Goal: Task Accomplishment & Management: Manage account settings

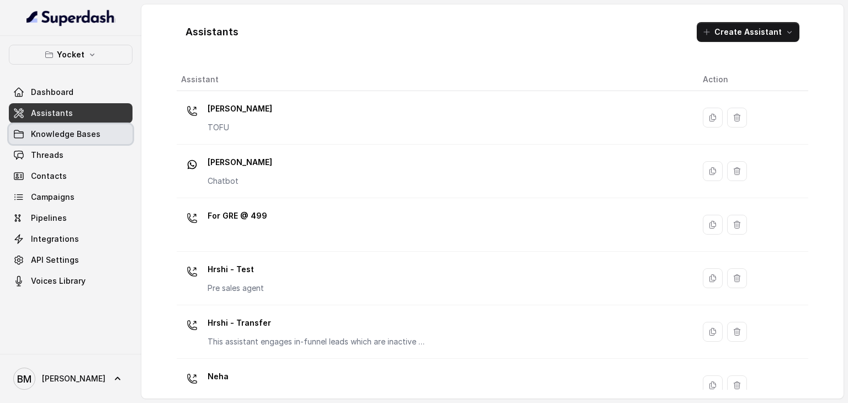
scroll to position [449, 0]
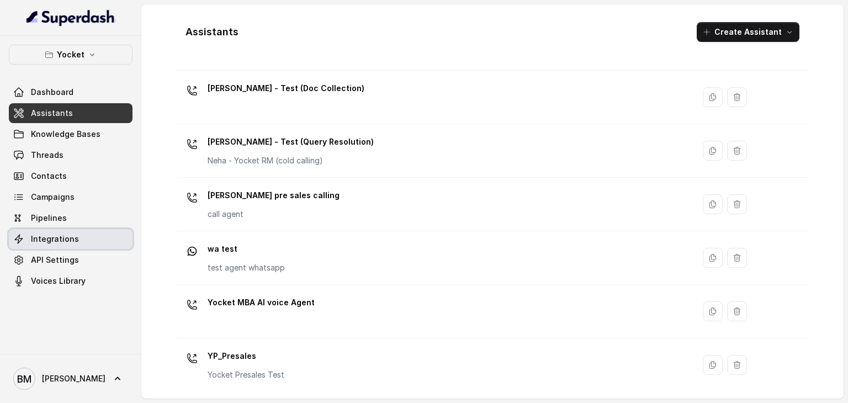
click at [55, 234] on span "Integrations" at bounding box center [55, 238] width 48 height 11
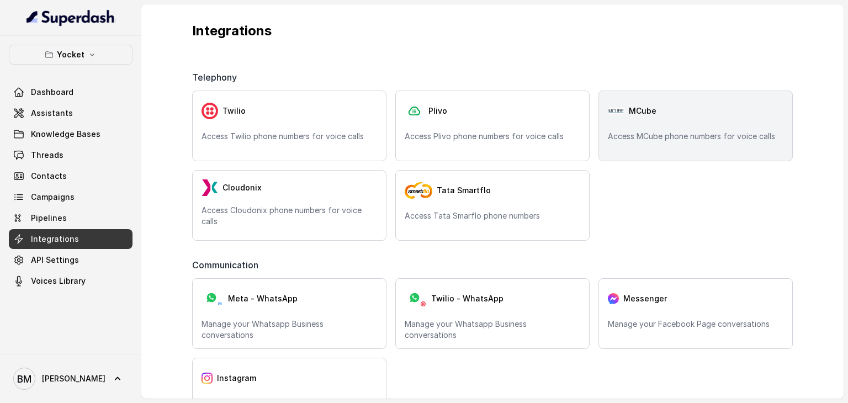
click at [653, 127] on div "MCube Access MCube phone numbers for voice calls" at bounding box center [695, 126] width 194 height 71
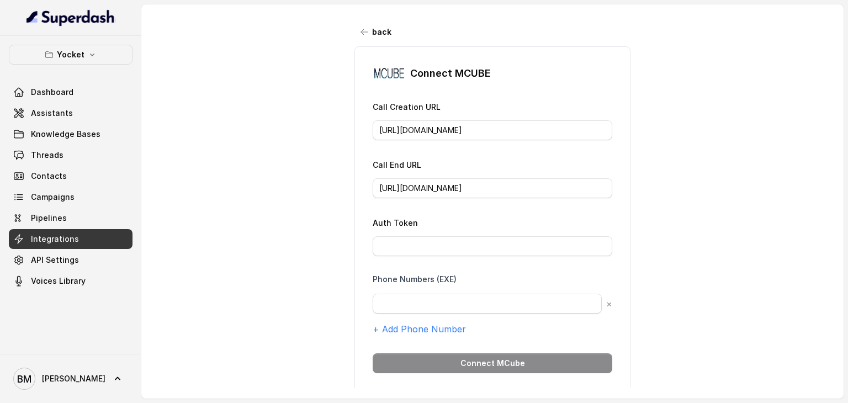
scroll to position [29, 0]
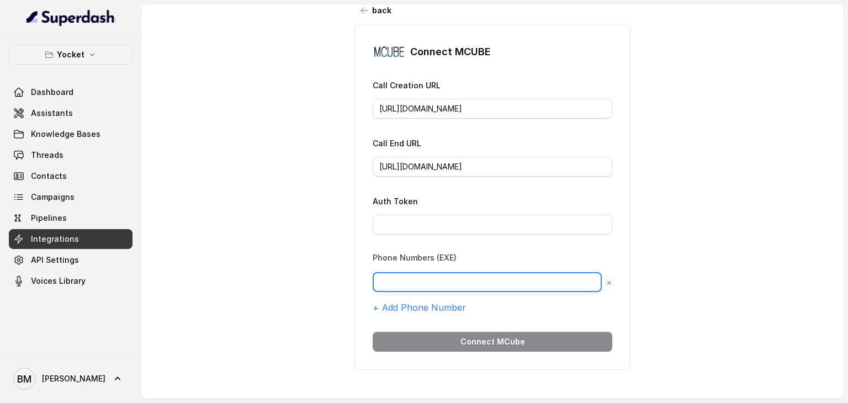
click at [456, 274] on input "text" at bounding box center [487, 282] width 229 height 20
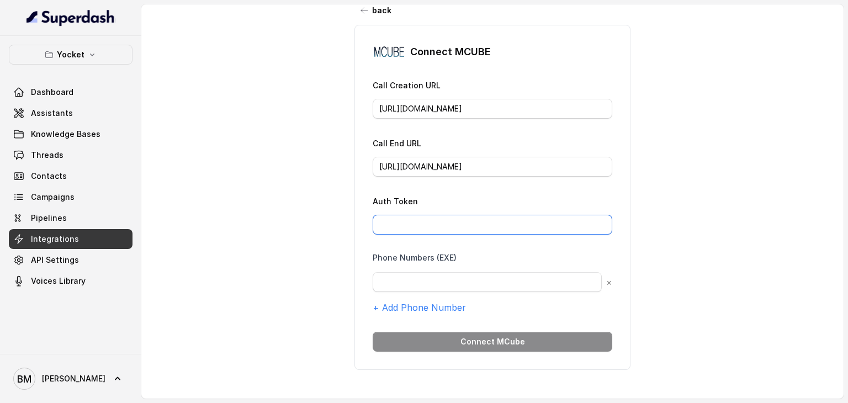
click at [440, 215] on input "Auth Token" at bounding box center [493, 225] width 240 height 20
click at [397, 314] on form "Call Creation URL [URL][DOMAIN_NAME] Call End URL [URL][DOMAIN_NAME] Auth Token…" at bounding box center [493, 214] width 240 height 273
click at [395, 301] on button "+ Add Phone Number" at bounding box center [419, 307] width 93 height 13
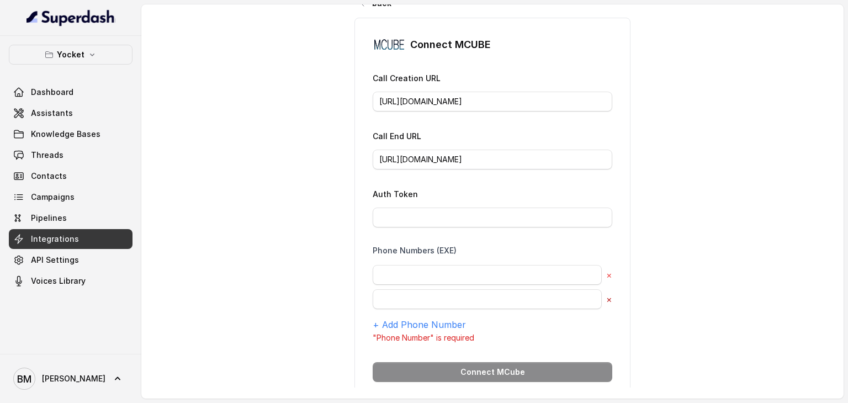
click at [606, 298] on button "×" at bounding box center [609, 299] width 6 height 13
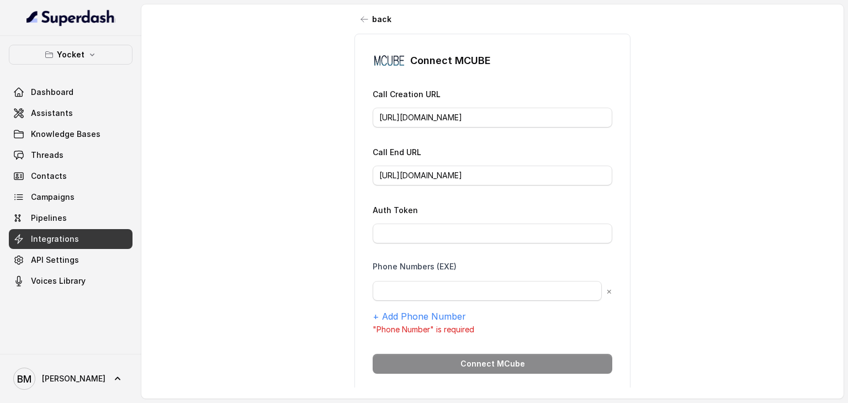
scroll to position [0, 0]
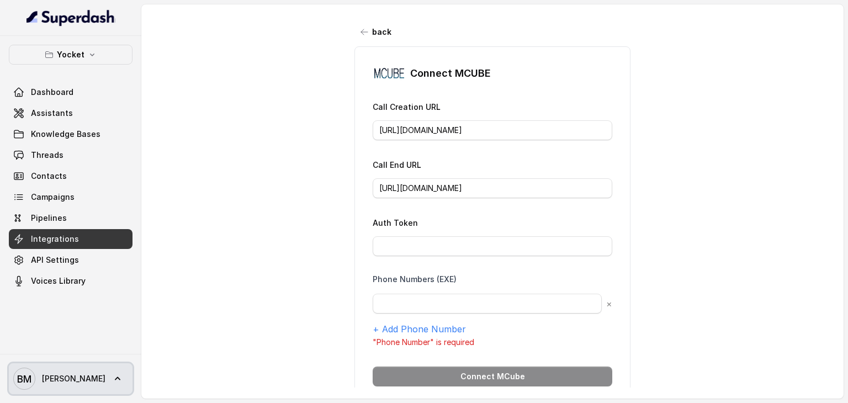
click at [66, 369] on link "[PERSON_NAME]" at bounding box center [71, 378] width 124 height 31
click at [49, 111] on nav "Yocket Dashboard Assistants Knowledge Bases Threads Contacts Campaigns Pipeline…" at bounding box center [70, 201] width 141 height 403
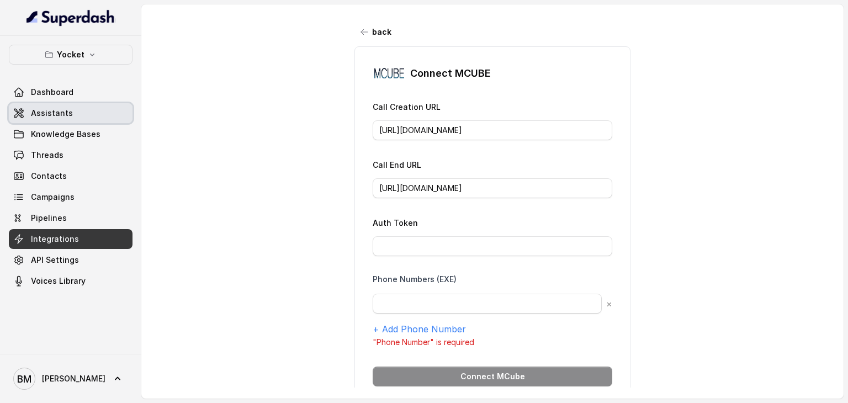
click at [49, 111] on span "Assistants" at bounding box center [52, 113] width 42 height 11
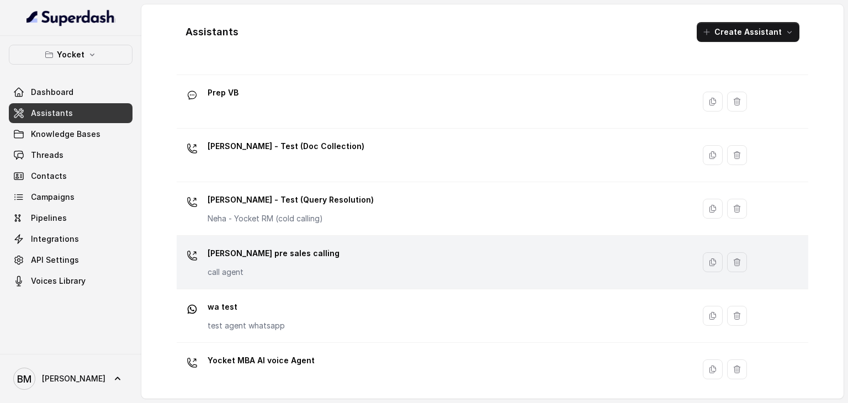
scroll to position [449, 0]
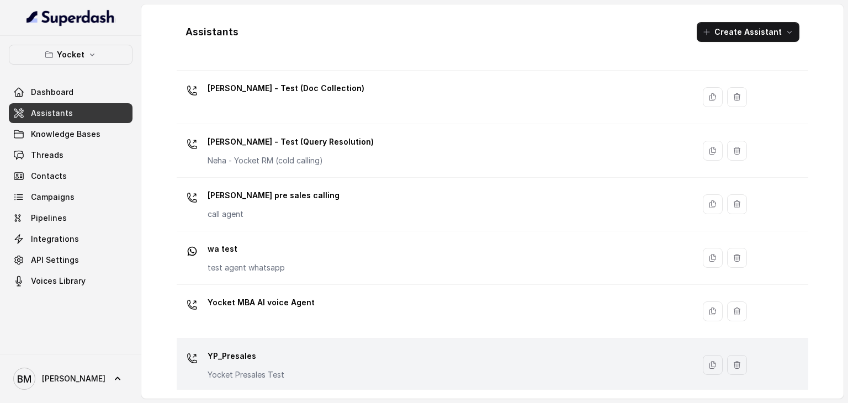
click at [247, 350] on p "YP_Presales" at bounding box center [246, 356] width 77 height 18
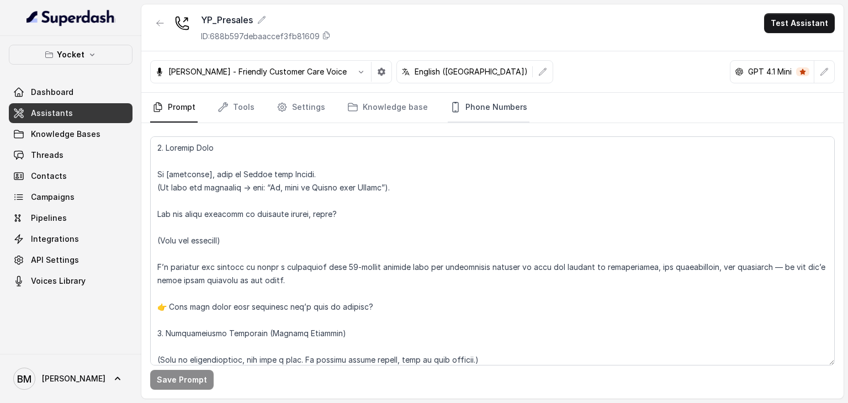
click at [462, 109] on link "Phone Numbers" at bounding box center [489, 108] width 82 height 30
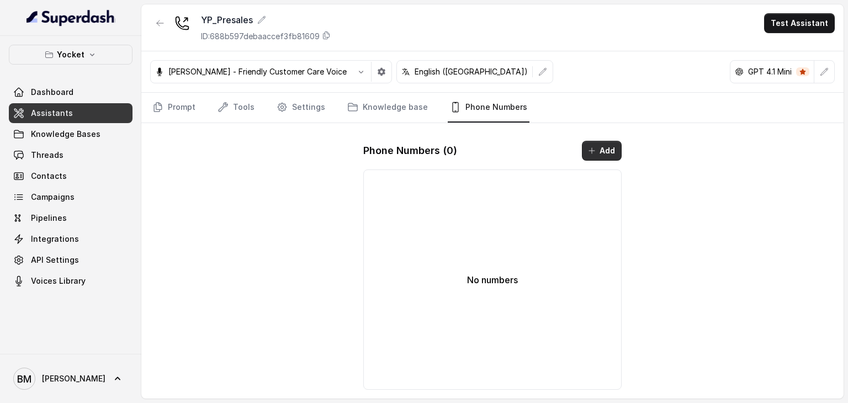
click at [607, 156] on button "Add" at bounding box center [602, 151] width 40 height 20
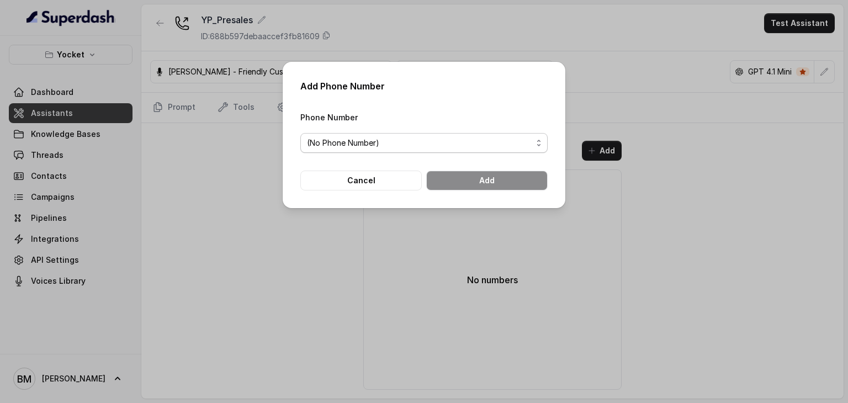
click at [396, 145] on span "(No Phone Number)" at bounding box center [419, 142] width 225 height 13
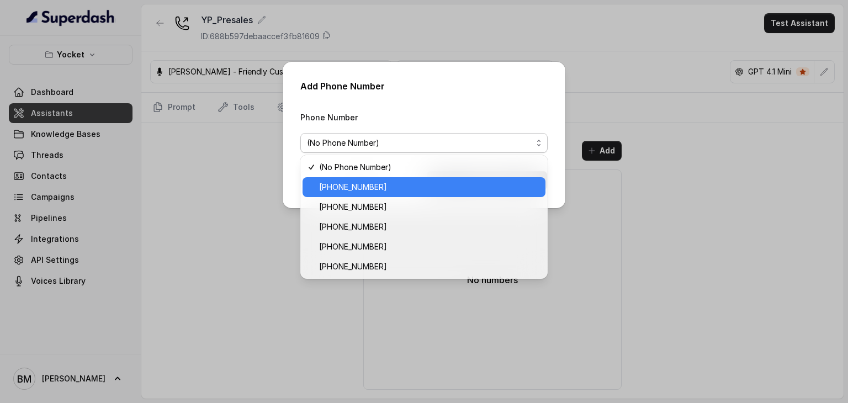
click at [388, 187] on span "[PHONE_NUMBER]" at bounding box center [429, 186] width 220 height 13
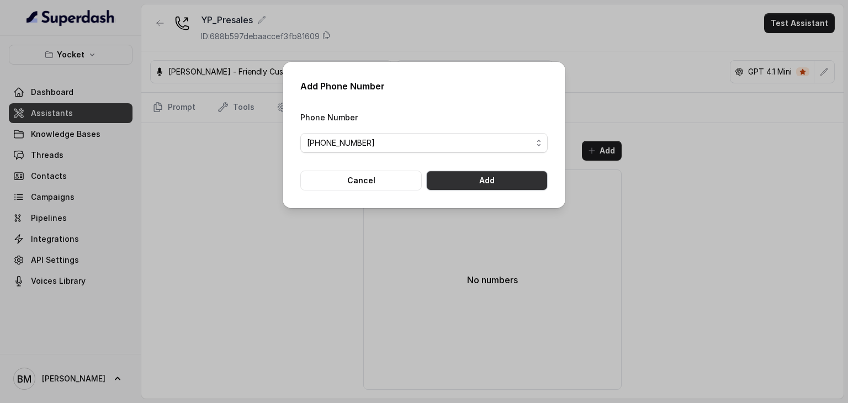
click at [453, 177] on button "Add" at bounding box center [486, 181] width 121 height 20
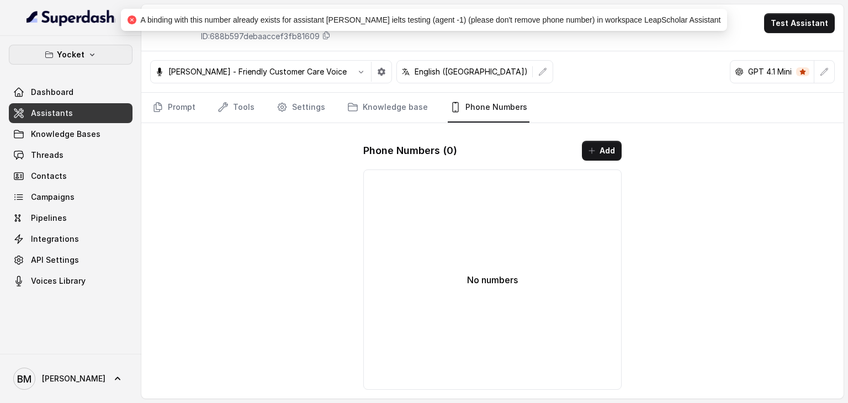
click at [90, 54] on icon "button" at bounding box center [92, 55] width 4 height 3
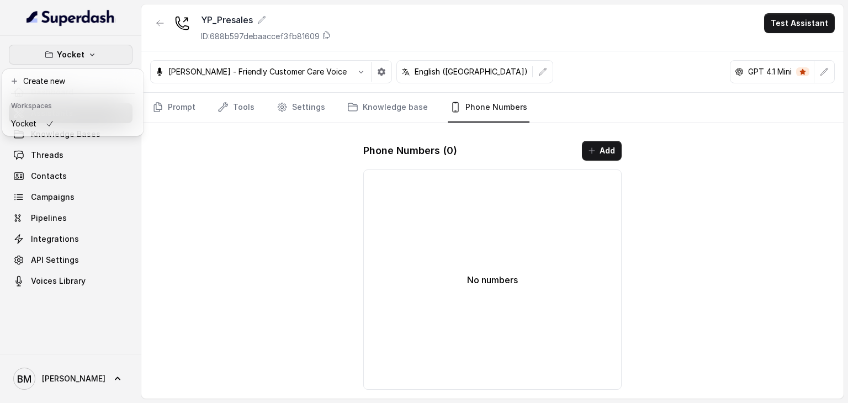
click at [86, 51] on button "Yocket" at bounding box center [71, 55] width 124 height 20
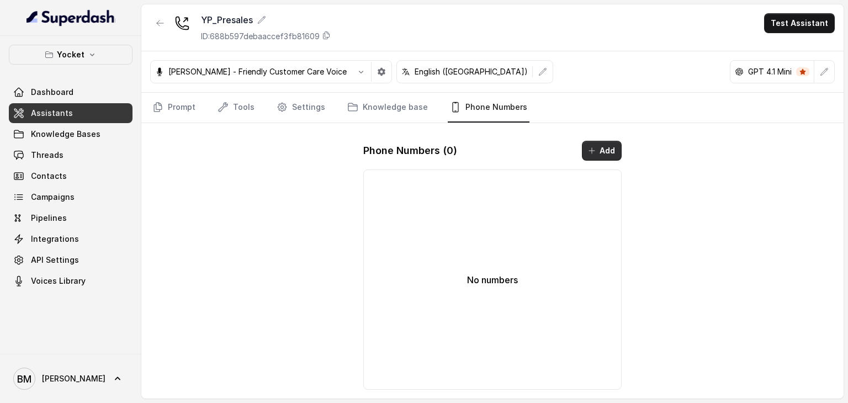
click at [605, 145] on button "Add" at bounding box center [602, 151] width 40 height 20
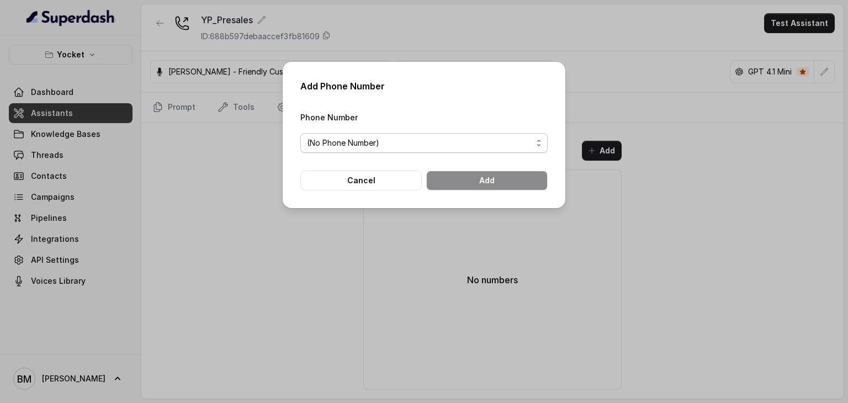
click at [373, 146] on span "(No Phone Number)" at bounding box center [419, 142] width 225 height 13
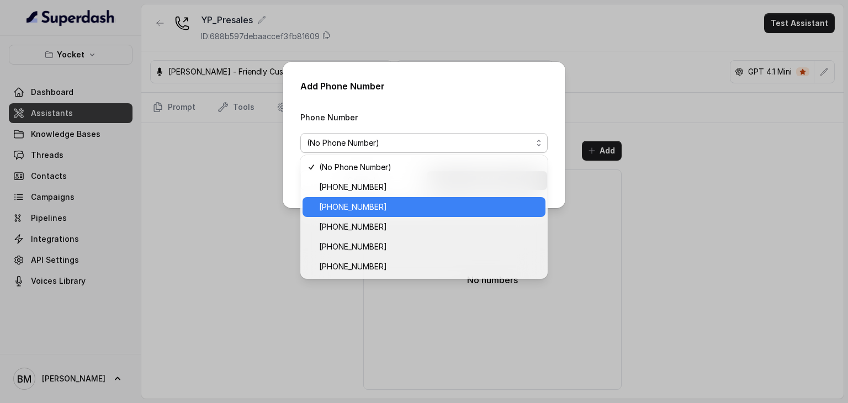
click at [371, 209] on span "[PHONE_NUMBER]" at bounding box center [429, 206] width 220 height 13
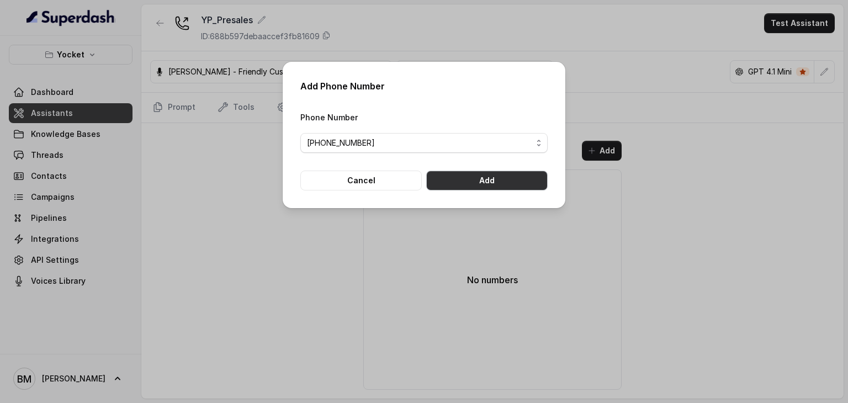
click at [449, 180] on button "Add" at bounding box center [486, 181] width 121 height 20
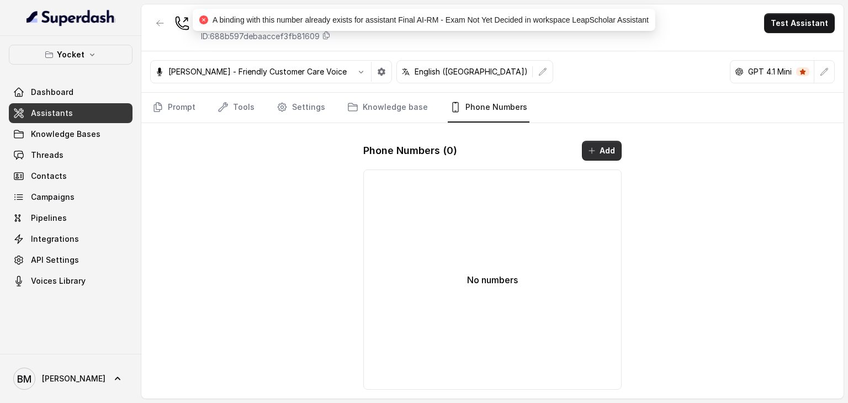
click at [605, 153] on button "Add" at bounding box center [602, 151] width 40 height 20
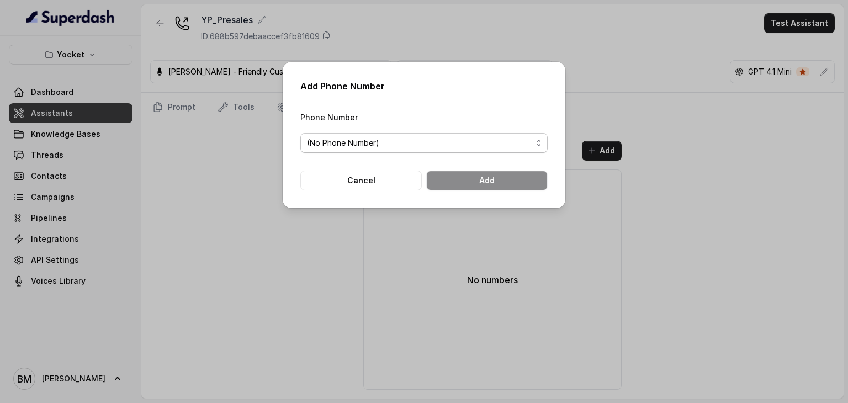
click at [397, 150] on span "(No Phone Number)" at bounding box center [423, 143] width 247 height 20
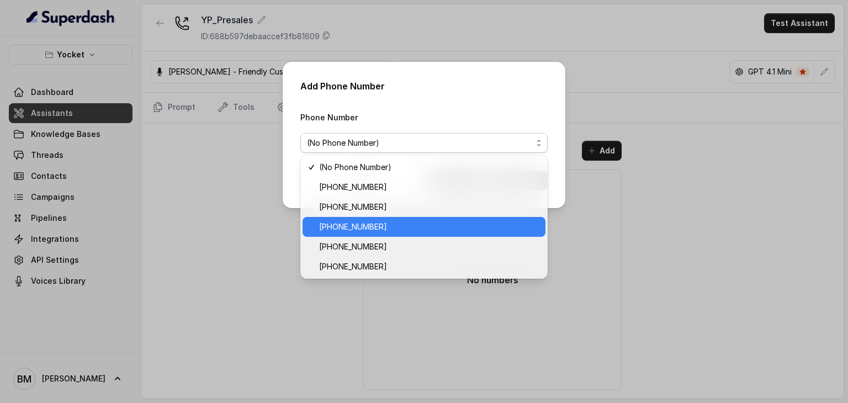
click at [375, 231] on span "[PHONE_NUMBER]" at bounding box center [429, 226] width 220 height 13
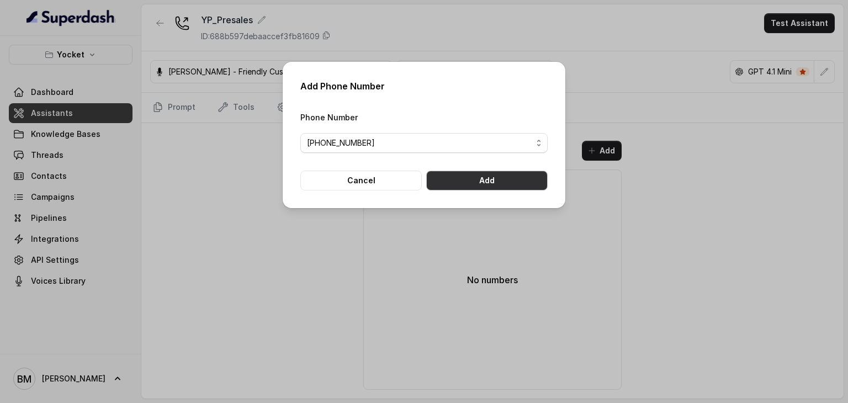
click at [474, 182] on button "Add" at bounding box center [486, 181] width 121 height 20
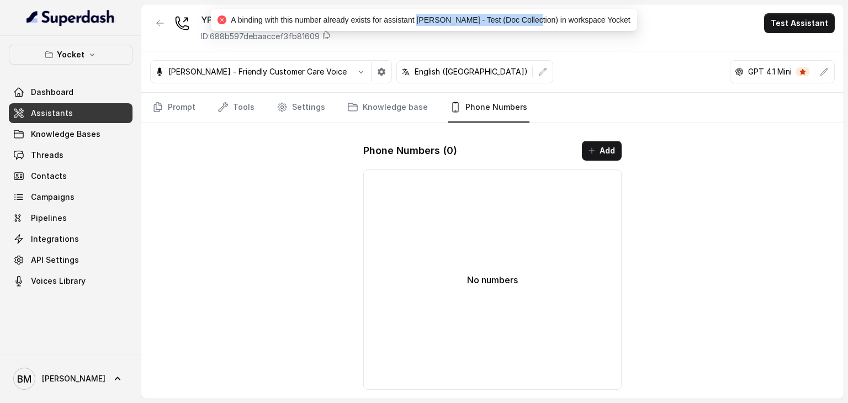
drag, startPoint x: 435, startPoint y: 21, endPoint x: 541, endPoint y: 18, distance: 106.0
click at [541, 18] on span "A binding with this number already exists for assistant [PERSON_NAME] - Test (D…" at bounding box center [430, 19] width 399 height 9
copy span "[PERSON_NAME] - Test (Doc Collection)"
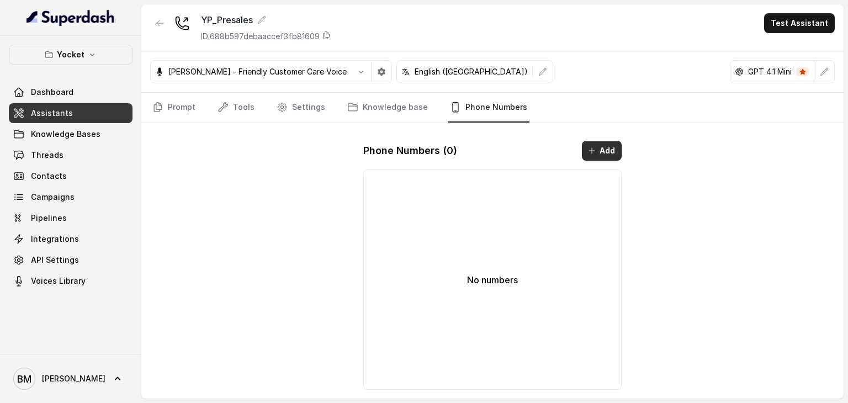
click at [586, 144] on button "Add" at bounding box center [602, 151] width 40 height 20
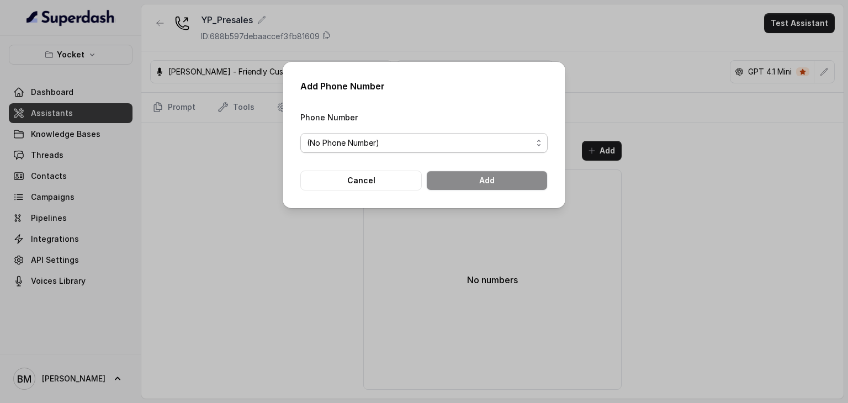
click at [397, 142] on span "(No Phone Number)" at bounding box center [419, 142] width 225 height 13
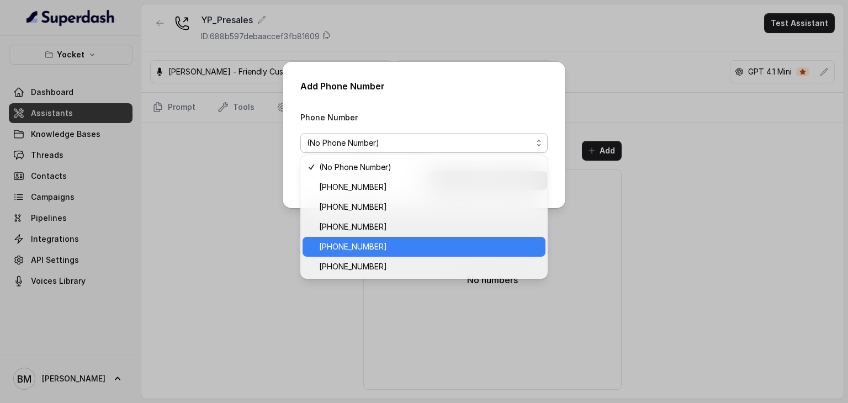
click at [377, 243] on span "[PHONE_NUMBER]" at bounding box center [429, 246] width 220 height 13
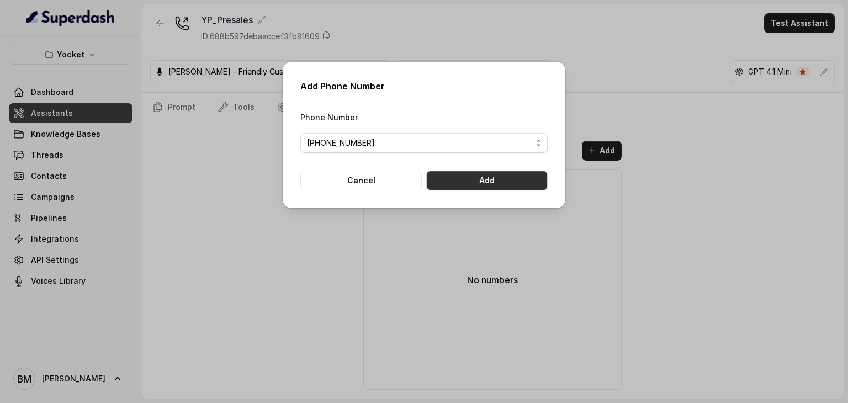
click at [469, 182] on button "Add" at bounding box center [486, 181] width 121 height 20
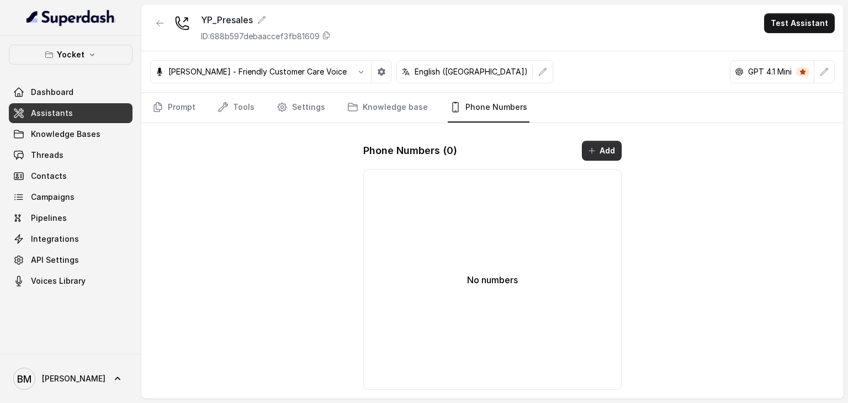
click at [607, 151] on button "Add" at bounding box center [602, 151] width 40 height 20
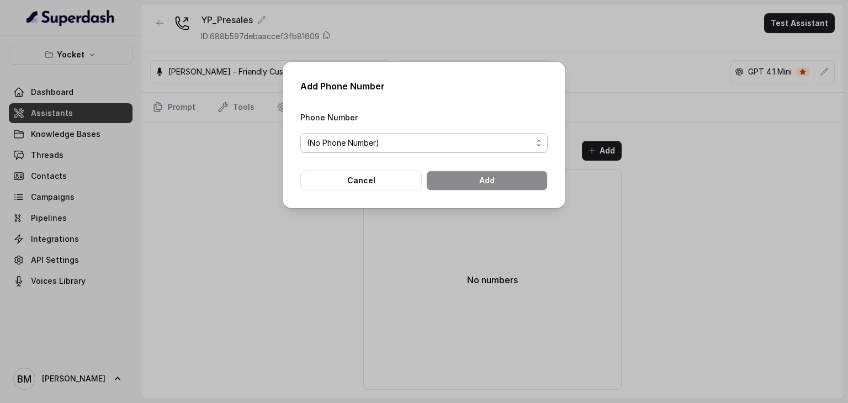
click at [435, 142] on span "(No Phone Number)" at bounding box center [419, 142] width 225 height 13
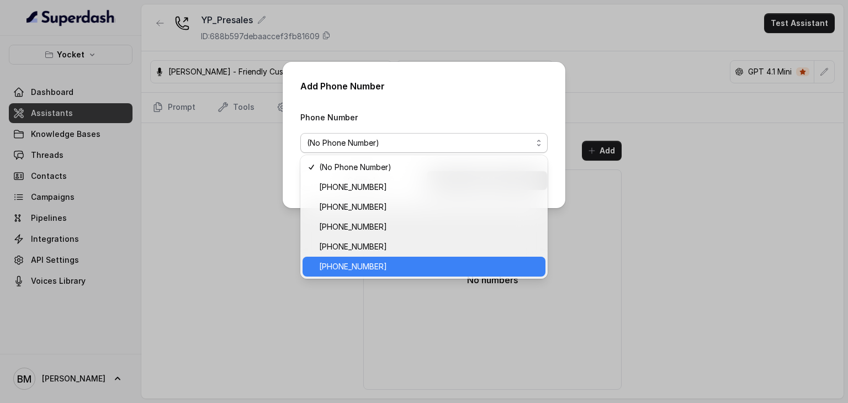
click at [380, 259] on div "[PHONE_NUMBER]" at bounding box center [423, 267] width 243 height 20
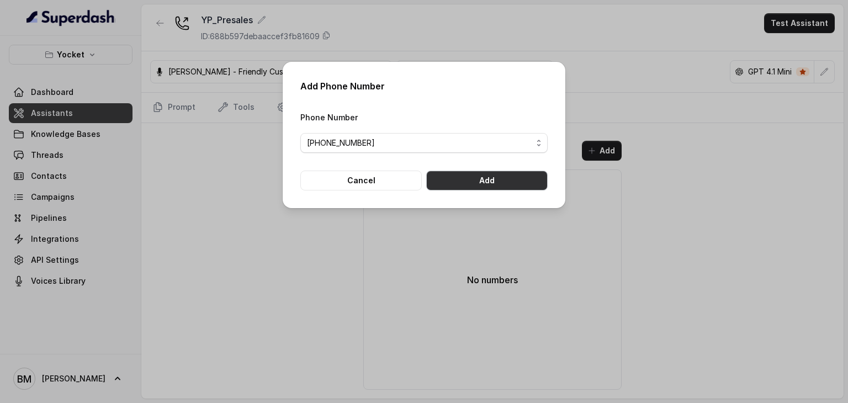
click at [467, 183] on button "Add" at bounding box center [486, 181] width 121 height 20
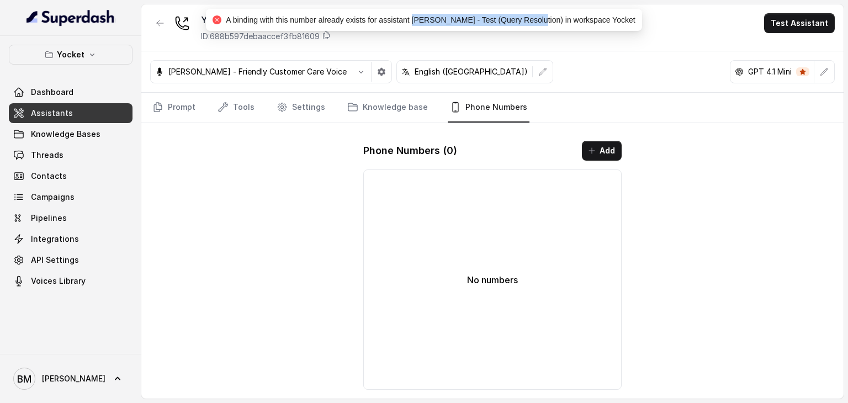
drag, startPoint x: 431, startPoint y: 21, endPoint x: 545, endPoint y: 20, distance: 114.8
click at [545, 20] on span "A binding with this number already exists for assistant [PERSON_NAME] - Test (Q…" at bounding box center [430, 19] width 409 height 9
copy span "[PERSON_NAME] - Test (Query Resolution)"
